Goal: Task Accomplishment & Management: Manage account settings

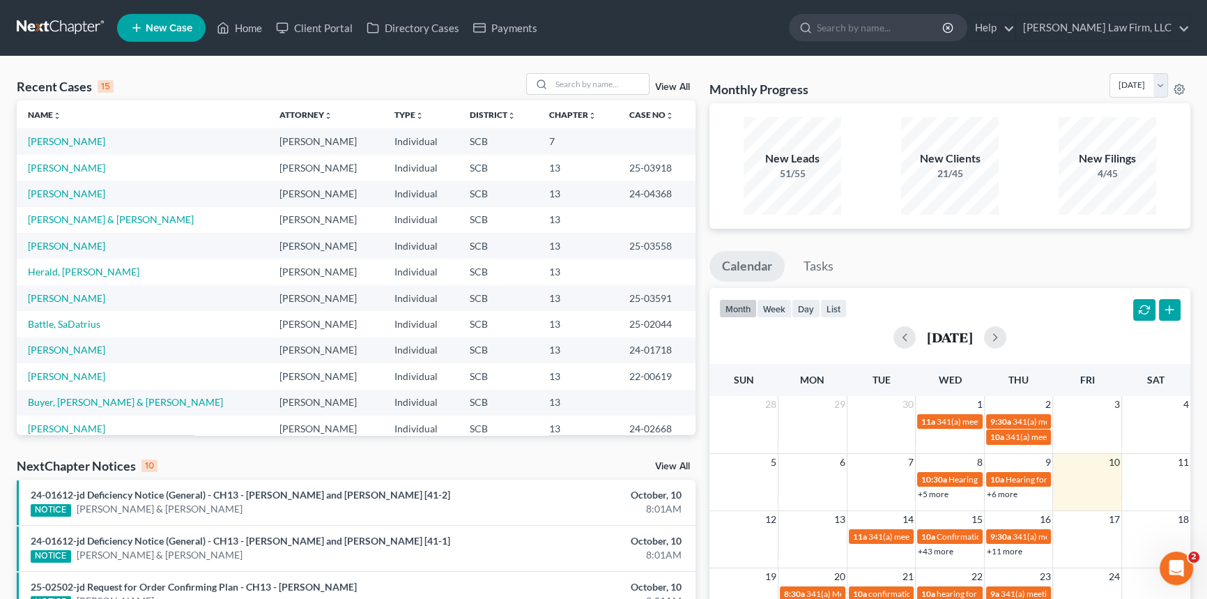
click at [578, 68] on div "Recent Cases 15 View All Name unfold_more expand_more expand_less Attorney unfo…" at bounding box center [603, 523] width 1207 height 935
click at [573, 82] on input "search" at bounding box center [600, 84] width 98 height 20
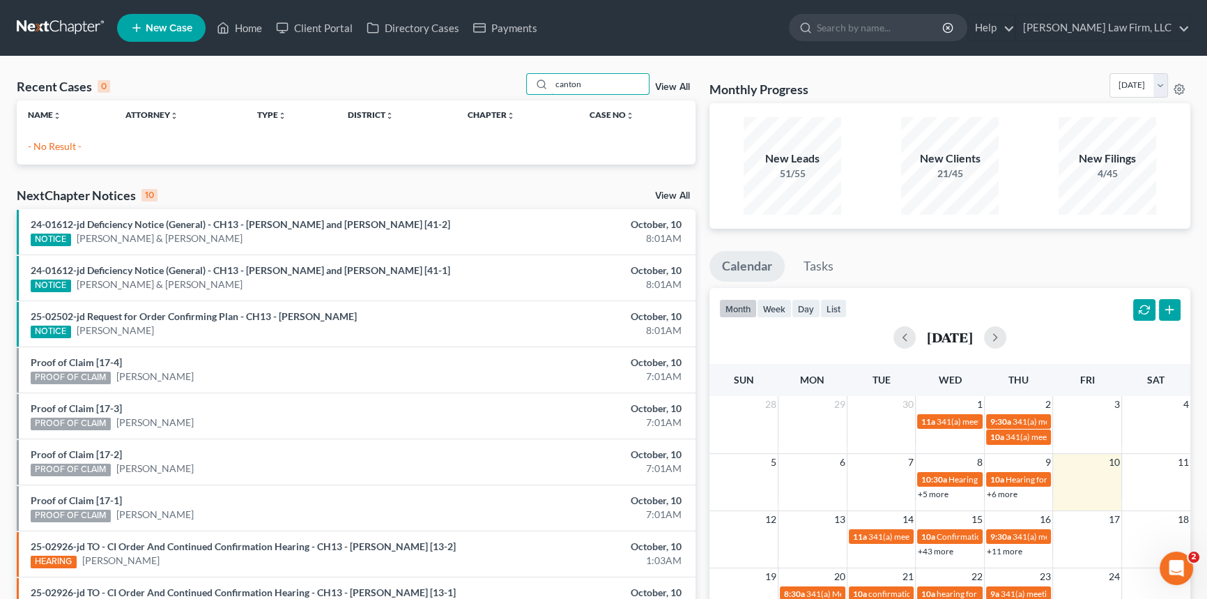
drag, startPoint x: 592, startPoint y: 91, endPoint x: 523, endPoint y: 55, distance: 78.6
click at [519, 56] on main "Recent Cases 0 canton View All Name unfold_more expand_more expand_less Attorne…" at bounding box center [603, 418] width 1207 height 724
type input "kent"
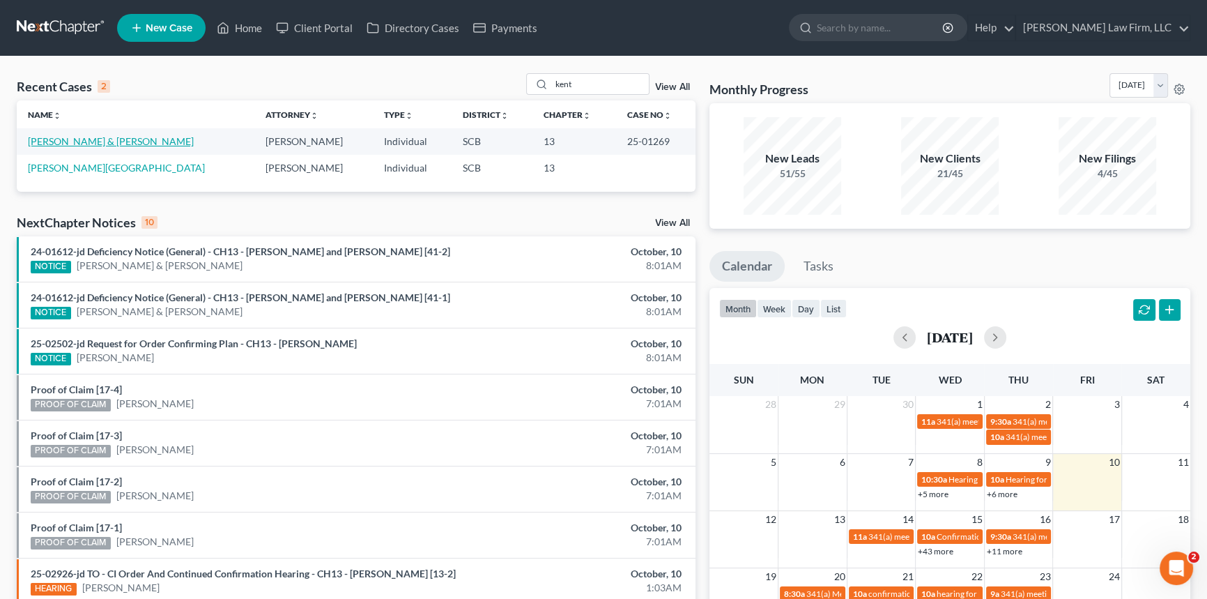
click at [87, 137] on link "[PERSON_NAME] & [PERSON_NAME]" at bounding box center [111, 141] width 166 height 12
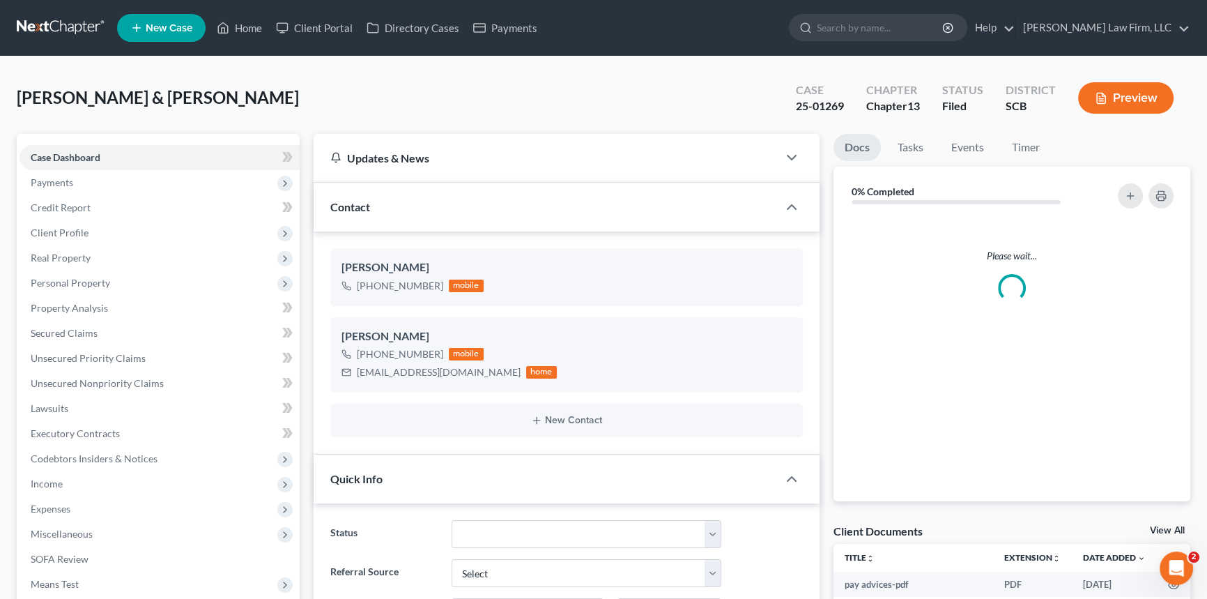
select select "2"
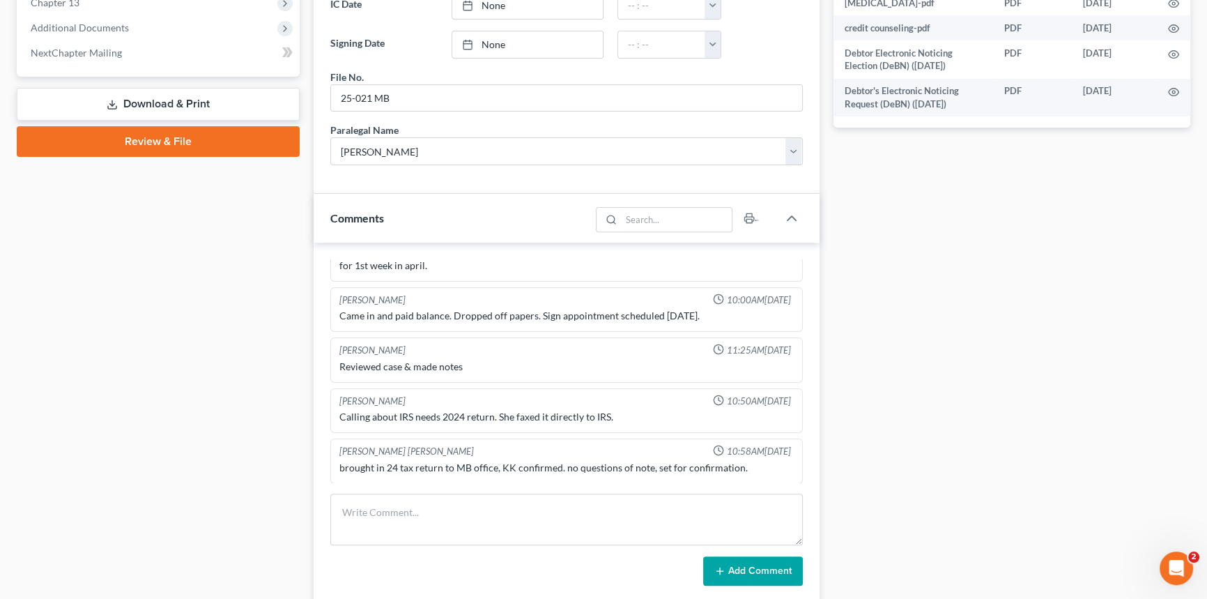
scroll to position [760, 0]
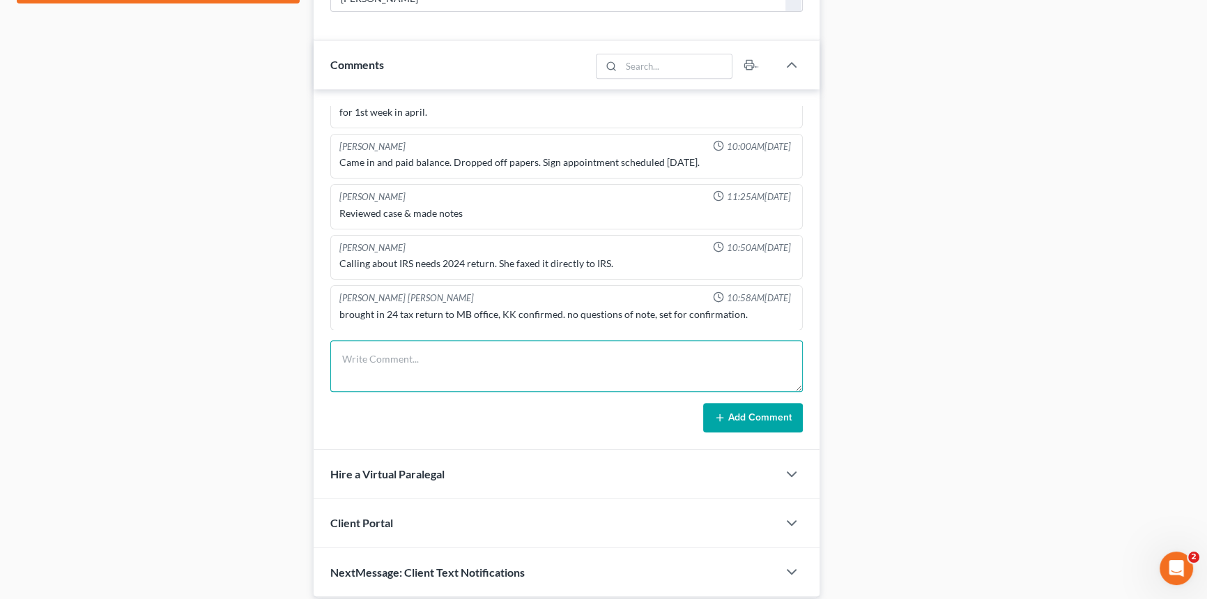
click at [416, 362] on textarea at bounding box center [566, 366] width 473 height 52
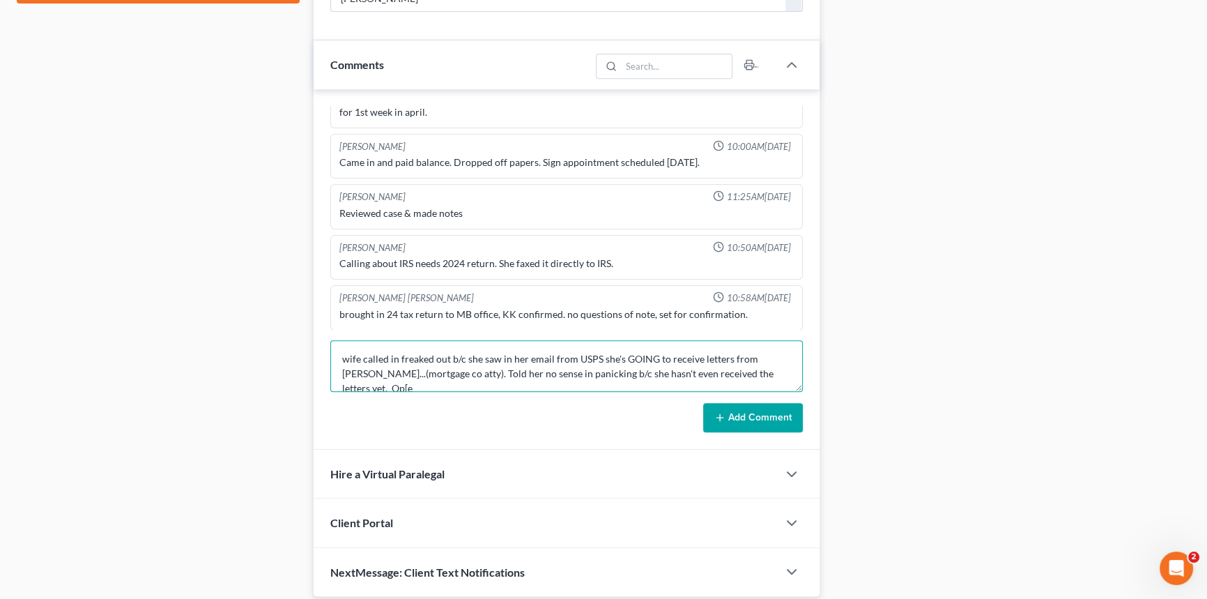
scroll to position [2, 0]
type textarea "wife called in freaked out b/c she saw in her email from USPS she's GOING to re…"
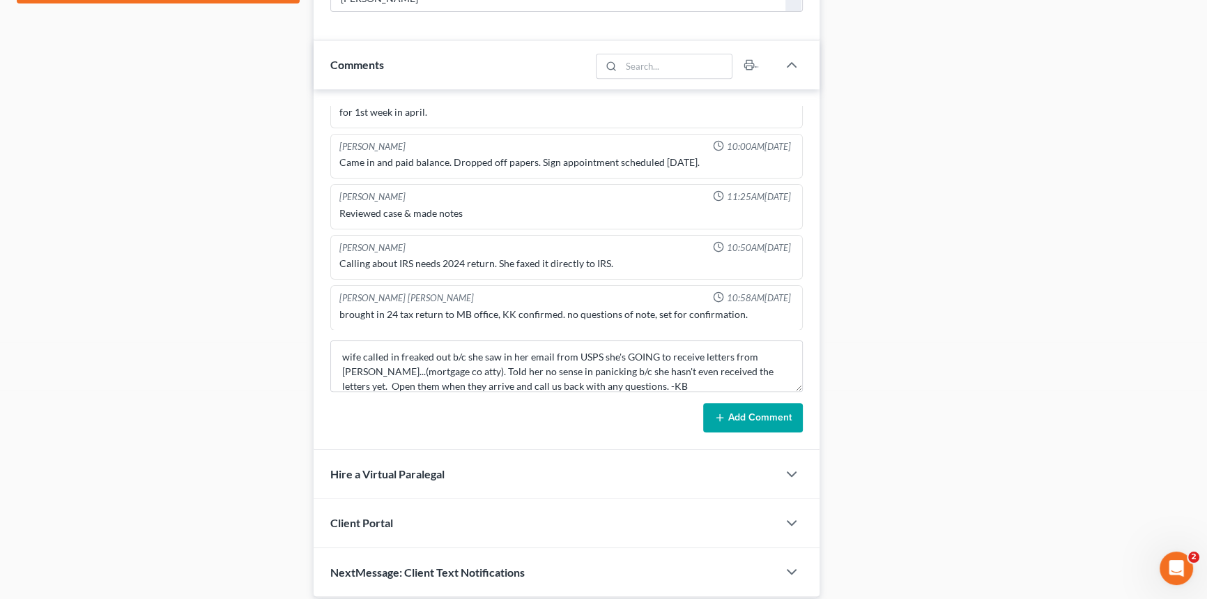
click at [724, 412] on icon at bounding box center [719, 417] width 11 height 11
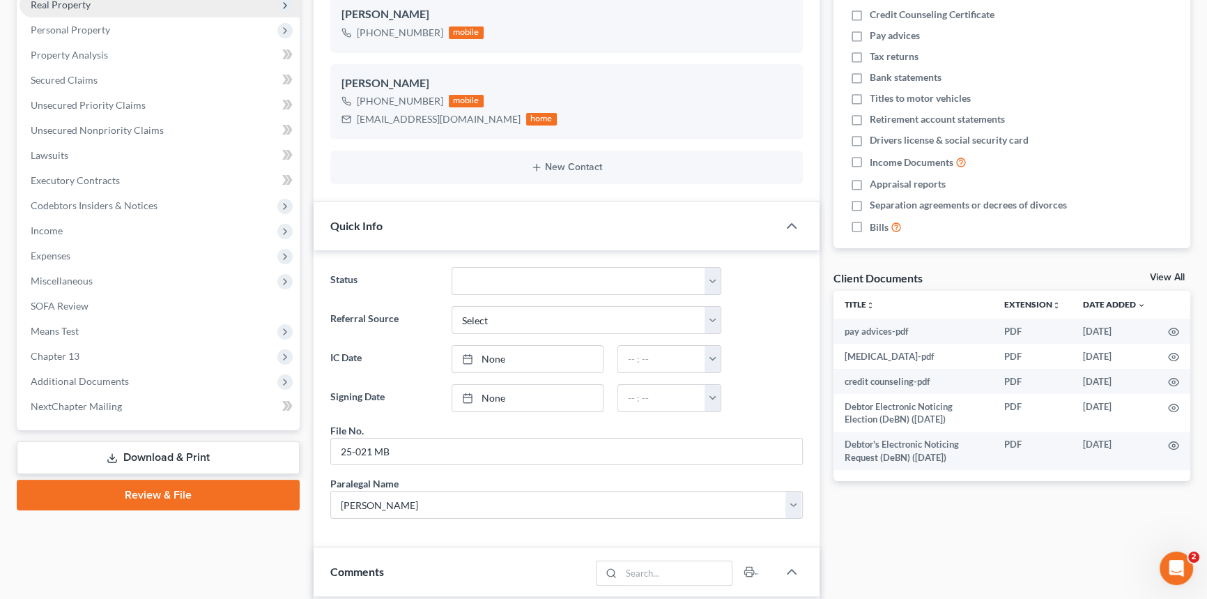
scroll to position [0, 0]
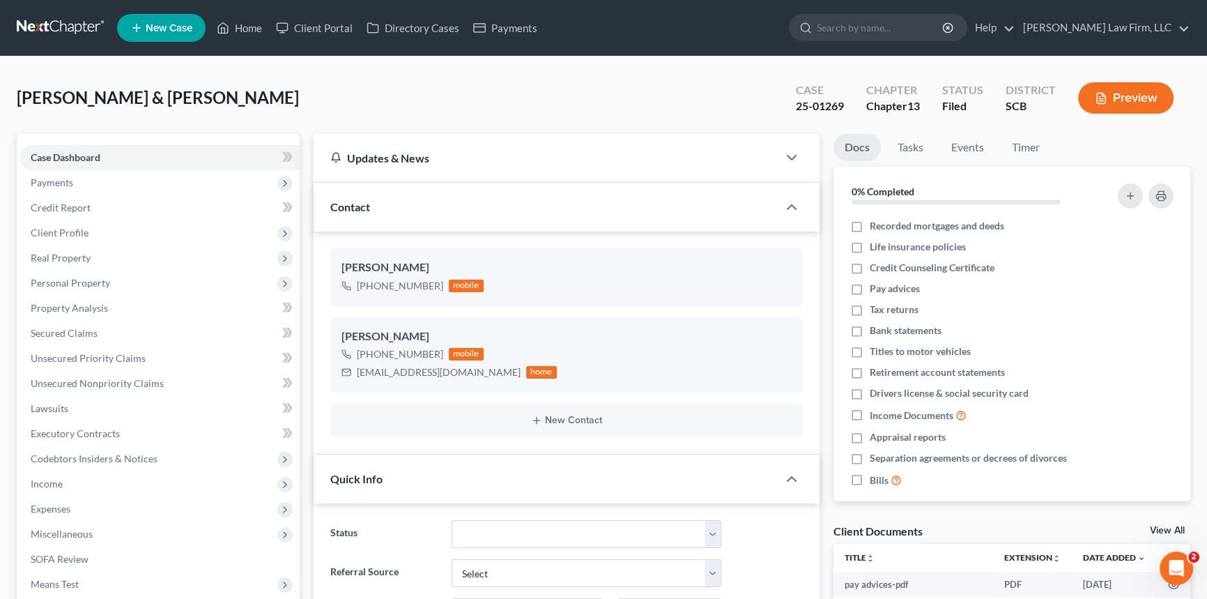
click at [59, 36] on link at bounding box center [61, 27] width 89 height 25
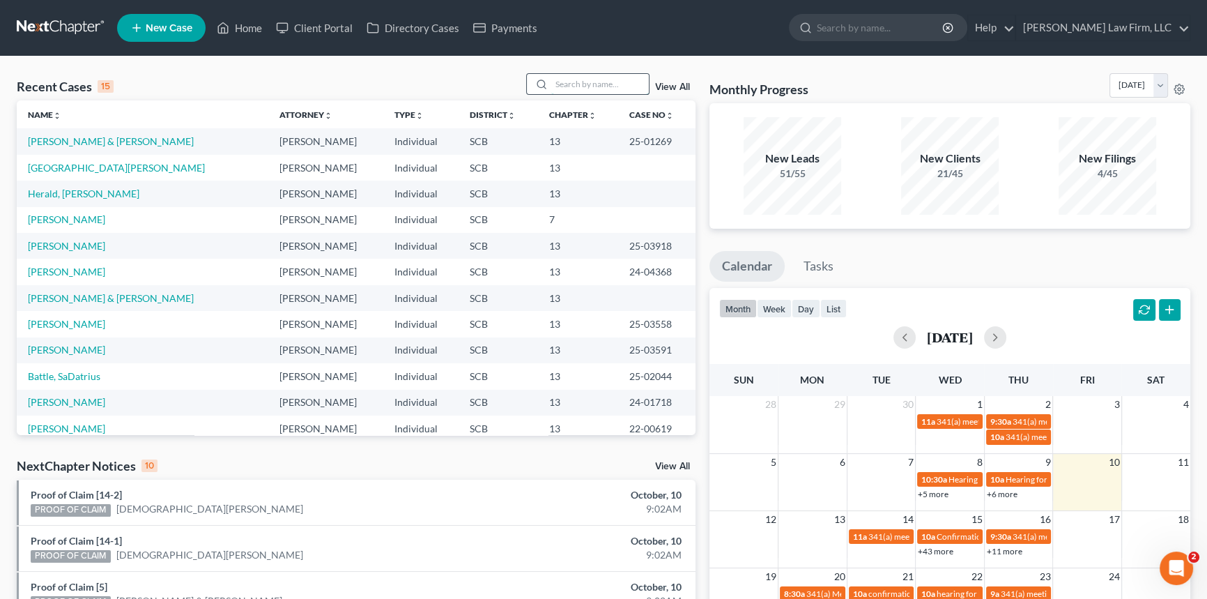
click at [572, 89] on input "search" at bounding box center [600, 84] width 98 height 20
type input "moore"
